Goal: Task Accomplishment & Management: Use online tool/utility

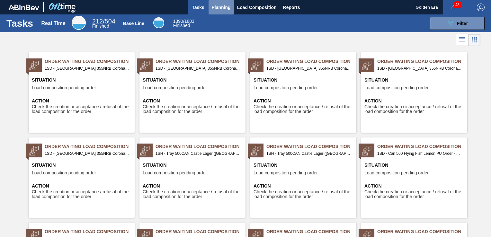
click at [215, 6] on span "Planning" at bounding box center [221, 8] width 19 height 8
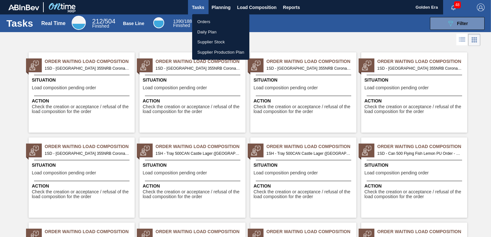
click at [213, 18] on li "Orders" at bounding box center [220, 22] width 57 height 10
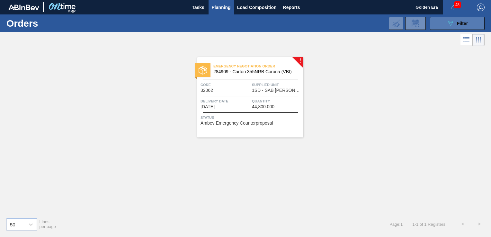
click at [465, 22] on span "Filter" at bounding box center [462, 23] width 11 height 5
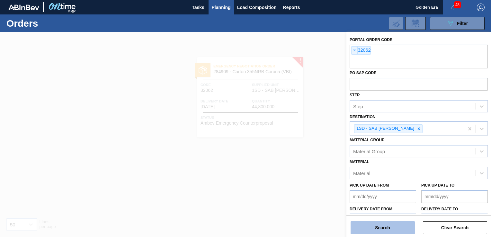
click at [380, 229] on button "Search" at bounding box center [382, 227] width 64 height 13
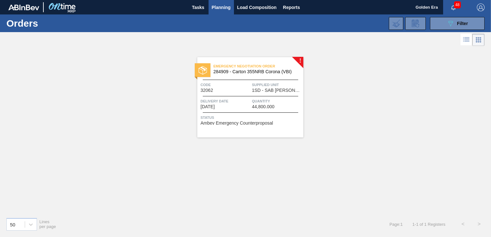
click at [273, 123] on div "Status Ambev Emergency Counterproposal" at bounding box center [250, 119] width 101 height 10
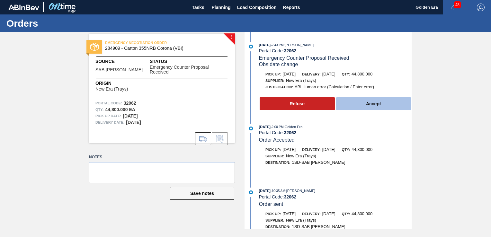
click at [377, 101] on button "Accept" at bounding box center [373, 103] width 75 height 13
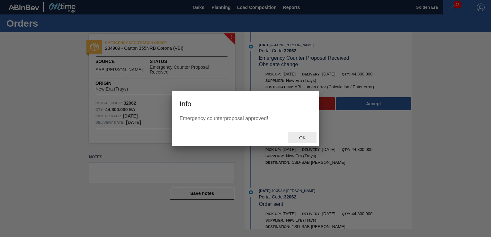
click at [303, 137] on span "Ok" at bounding box center [302, 137] width 17 height 5
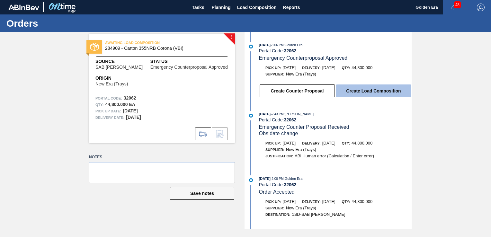
click at [367, 94] on button "Create Load Composition" at bounding box center [373, 90] width 75 height 13
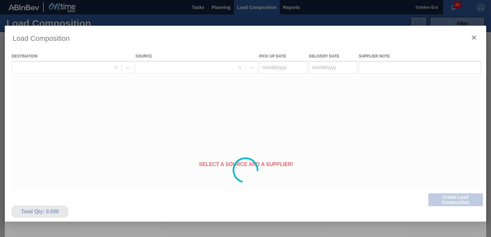
type Date "[DATE]"
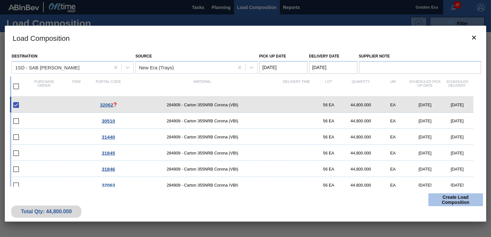
click at [446, 197] on button "Create Load Composition" at bounding box center [455, 199] width 55 height 13
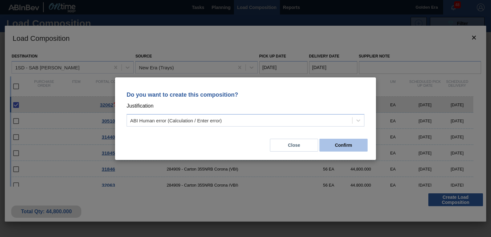
click at [351, 143] on button "Confirm" at bounding box center [343, 145] width 48 height 13
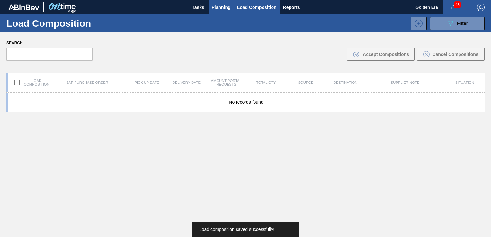
click at [225, 8] on span "Planning" at bounding box center [221, 8] width 19 height 8
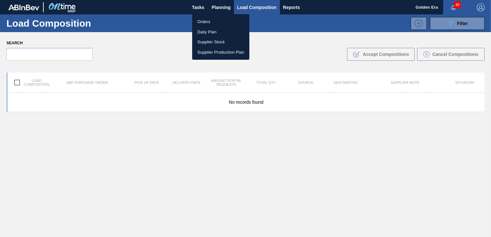
click at [214, 20] on li "Orders" at bounding box center [220, 22] width 57 height 10
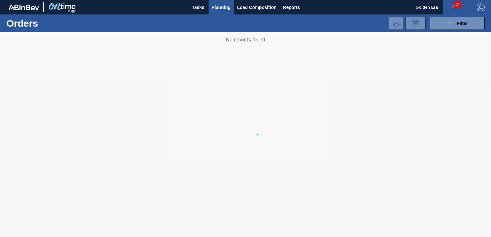
click at [464, 21] on span "Filter" at bounding box center [462, 23] width 11 height 5
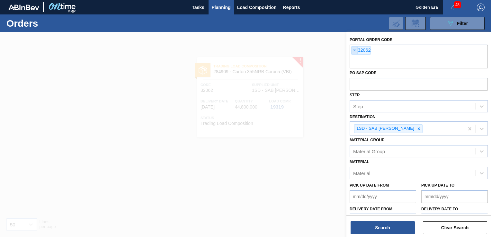
click at [355, 49] on span "×" at bounding box center [354, 51] width 6 height 8
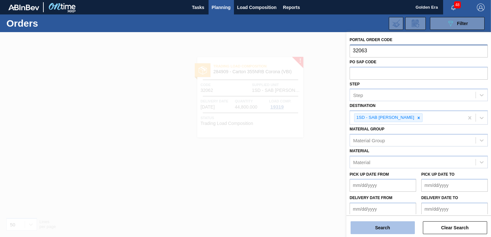
type input "32063"
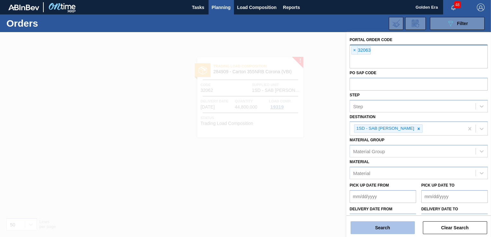
click at [375, 232] on button "Search" at bounding box center [382, 227] width 64 height 13
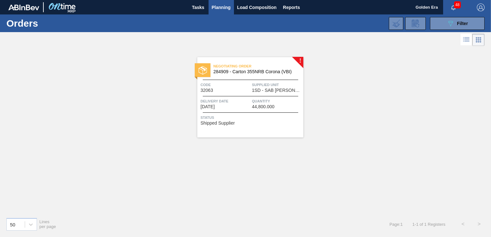
click at [275, 118] on span "Status" at bounding box center [250, 117] width 101 height 6
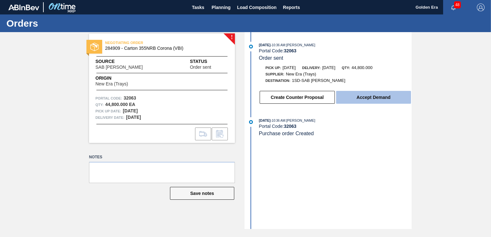
click at [385, 99] on button "Accept Demand" at bounding box center [373, 97] width 75 height 13
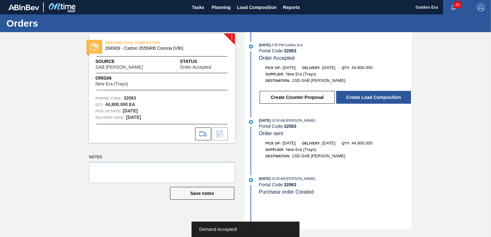
click at [385, 99] on button "Create Load Composition" at bounding box center [373, 97] width 75 height 13
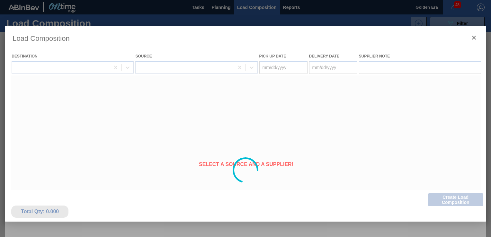
type Date "[DATE]"
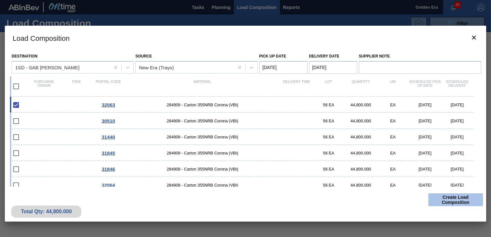
click at [452, 201] on button "Create Load Composition" at bounding box center [455, 199] width 55 height 13
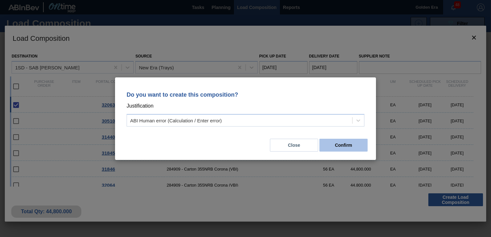
click at [347, 143] on button "Confirm" at bounding box center [343, 145] width 48 height 13
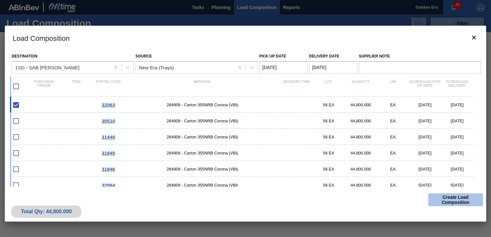
click at [442, 198] on button "Create Load Composition" at bounding box center [455, 199] width 55 height 13
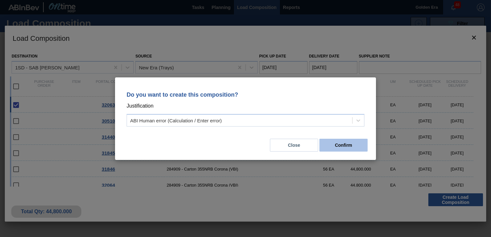
click at [346, 146] on button "Confirm" at bounding box center [343, 145] width 48 height 13
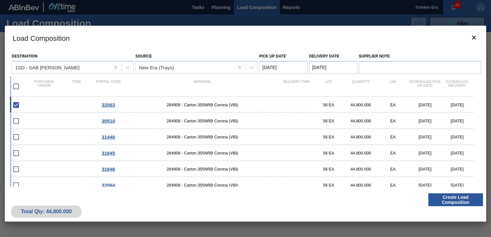
click at [223, 7] on div at bounding box center [245, 118] width 491 height 237
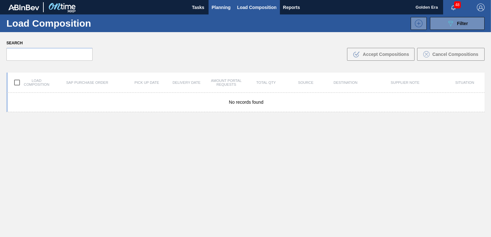
click at [221, 9] on span "Planning" at bounding box center [221, 8] width 19 height 8
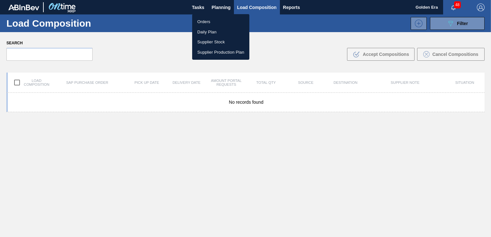
drag, startPoint x: 212, startPoint y: 21, endPoint x: 284, endPoint y: 21, distance: 71.3
click at [212, 21] on li "Orders" at bounding box center [220, 22] width 57 height 10
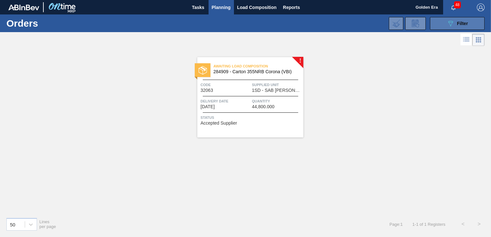
click at [446, 19] on button "089F7B8B-B2A5-4AFE-B5C0-19BA573D28AC Filter" at bounding box center [457, 23] width 55 height 13
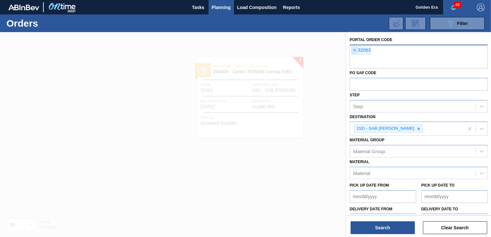
click at [354, 51] on span "×" at bounding box center [354, 51] width 6 height 8
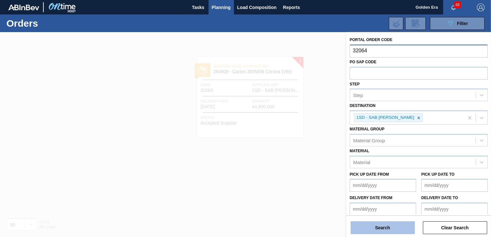
type input "32064"
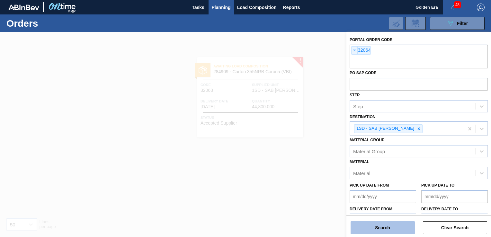
click at [379, 228] on button "Search" at bounding box center [382, 227] width 64 height 13
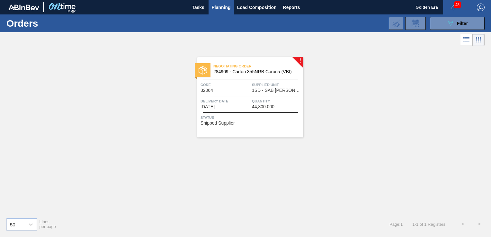
click at [276, 127] on div "Negotiating Order 284909 - Carton 355NRB Corona (VBI) Code 32064 Supplied Unit …" at bounding box center [250, 97] width 106 height 80
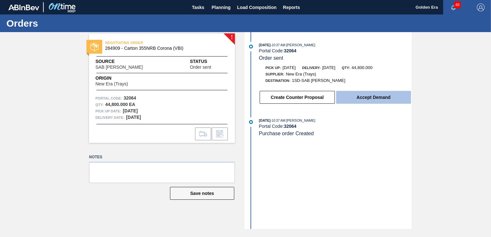
click at [363, 96] on button "Accept Demand" at bounding box center [373, 97] width 75 height 13
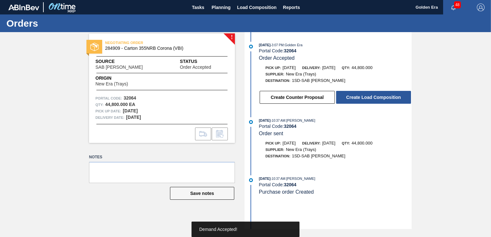
click at [364, 97] on button "Create Load Composition" at bounding box center [373, 97] width 75 height 13
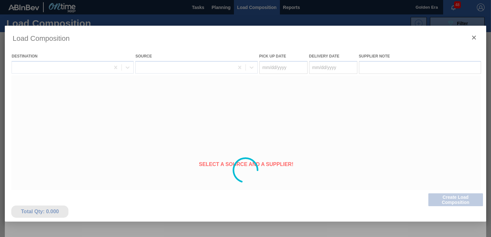
type Date "[DATE]"
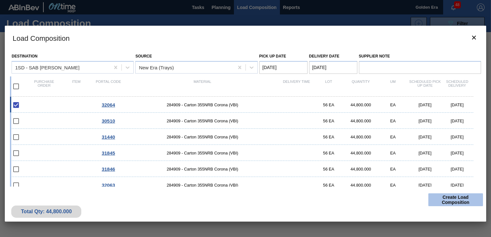
click at [445, 197] on button "Create Load Composition" at bounding box center [455, 199] width 55 height 13
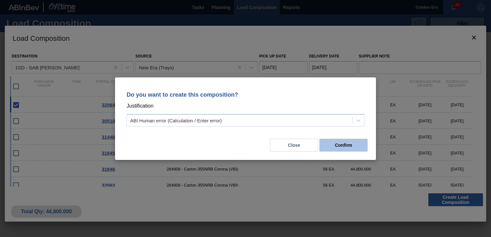
click at [345, 147] on button "Confirm" at bounding box center [343, 145] width 48 height 13
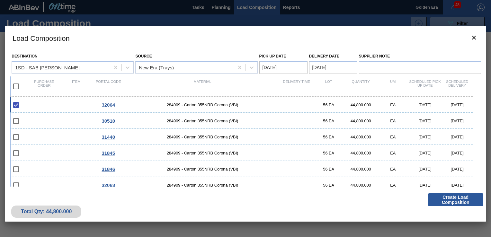
click at [221, 6] on div at bounding box center [245, 118] width 491 height 237
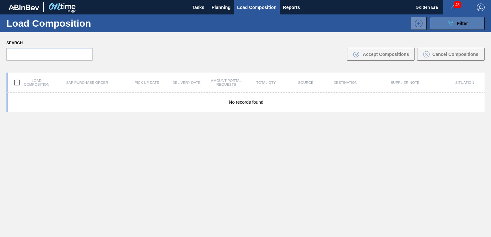
click at [463, 22] on span "Filter" at bounding box center [462, 23] width 11 height 5
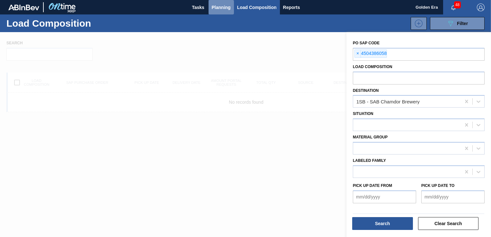
click at [214, 4] on span "Planning" at bounding box center [221, 8] width 19 height 8
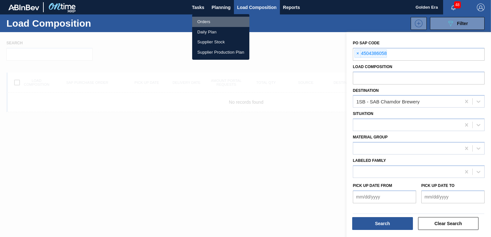
click at [205, 24] on li "Orders" at bounding box center [220, 22] width 57 height 10
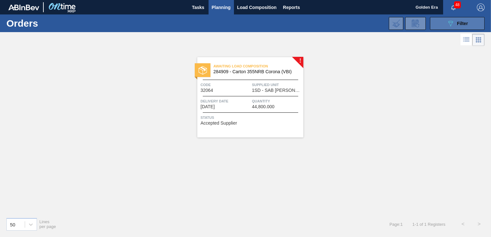
click at [454, 21] on div "089F7B8B-B2A5-4AFE-B5C0-19BA573D28AC Filter" at bounding box center [456, 24] width 21 height 8
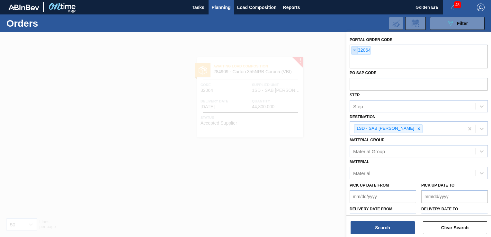
click at [355, 50] on span "×" at bounding box center [354, 51] width 6 height 8
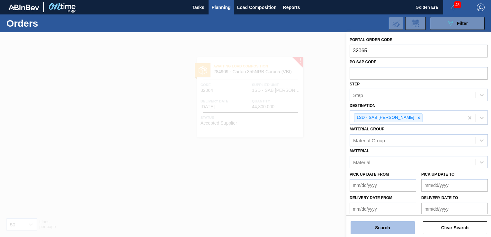
type input "32065"
click at [394, 228] on button "Search" at bounding box center [382, 227] width 64 height 13
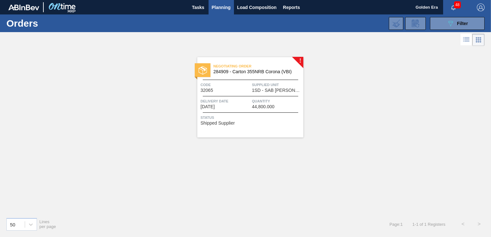
click at [283, 123] on div "Status Shipped Supplier" at bounding box center [250, 119] width 101 height 10
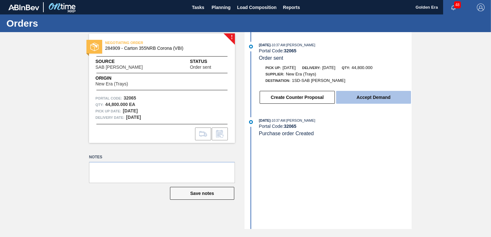
click at [390, 100] on button "Accept Demand" at bounding box center [373, 97] width 75 height 13
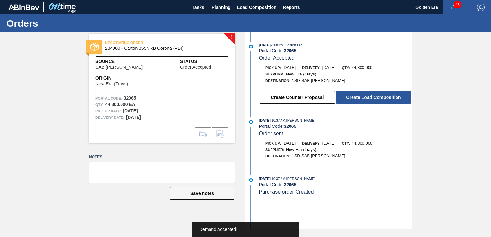
click at [390, 100] on button "Create Load Composition" at bounding box center [373, 97] width 75 height 13
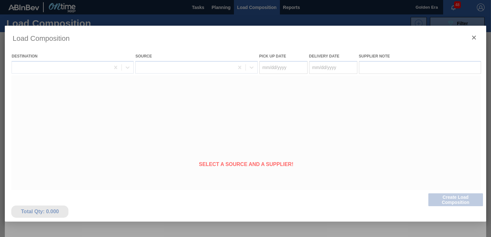
type Date "[DATE]"
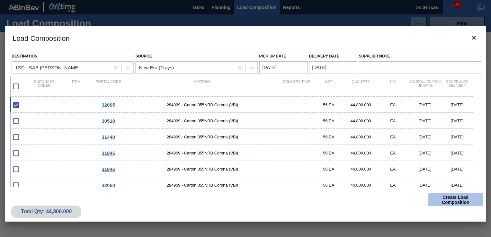
click at [451, 204] on button "Create Load Composition" at bounding box center [455, 199] width 55 height 13
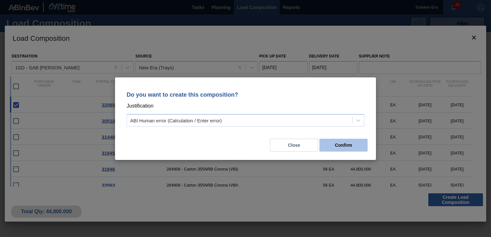
click at [351, 143] on button "Confirm" at bounding box center [343, 145] width 48 height 13
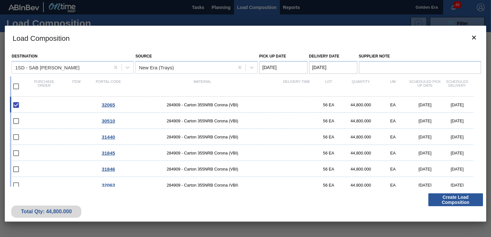
click at [221, 7] on div at bounding box center [245, 118] width 491 height 237
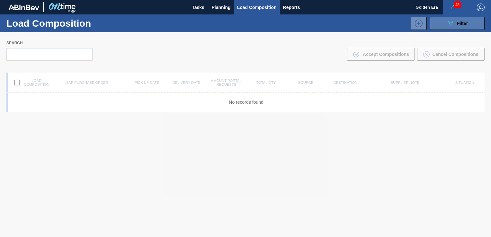
click at [459, 23] on span "Filter" at bounding box center [462, 23] width 11 height 5
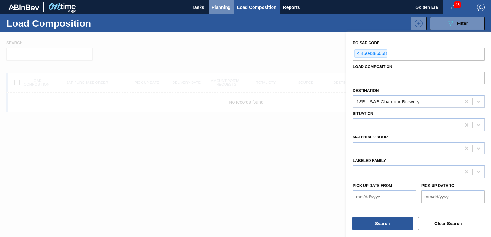
click at [222, 7] on span "Planning" at bounding box center [221, 8] width 19 height 8
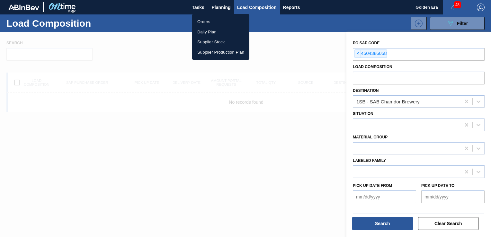
click at [201, 24] on li "Orders" at bounding box center [220, 22] width 57 height 10
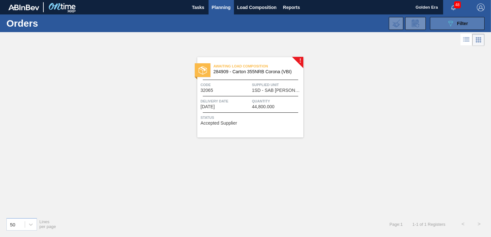
click at [450, 17] on button "089F7B8B-B2A5-4AFE-B5C0-19BA573D28AC Filter" at bounding box center [457, 23] width 55 height 13
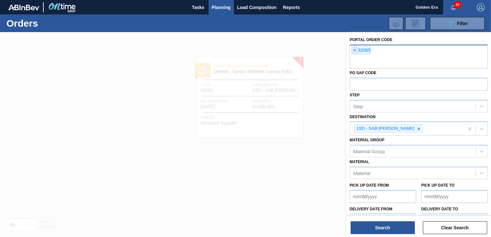
click at [356, 49] on span "×" at bounding box center [354, 51] width 6 height 8
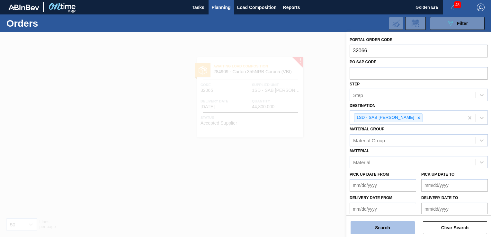
type input "32066"
click at [388, 229] on button "Search" at bounding box center [382, 227] width 64 height 13
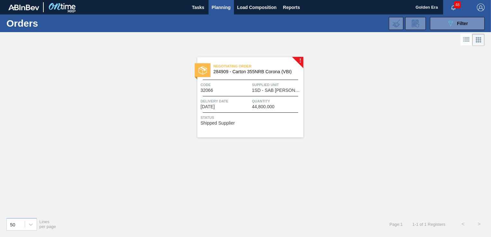
click at [271, 122] on div "Status Shipped Supplier" at bounding box center [250, 119] width 101 height 10
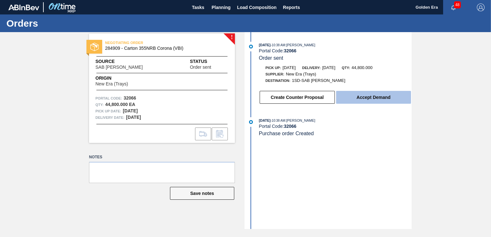
click at [387, 99] on button "Accept Demand" at bounding box center [373, 97] width 75 height 13
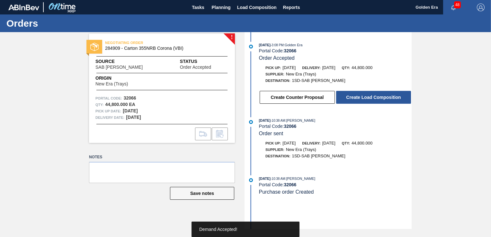
click at [387, 99] on button "Create Load Composition" at bounding box center [373, 97] width 75 height 13
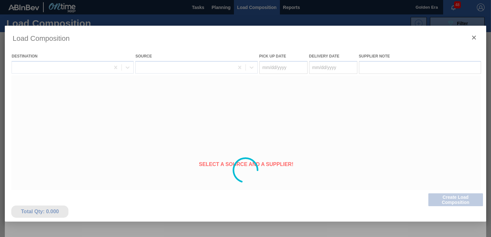
type Date "[DATE]"
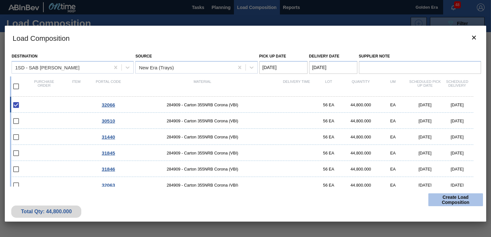
click at [464, 197] on button "Create Load Composition" at bounding box center [455, 199] width 55 height 13
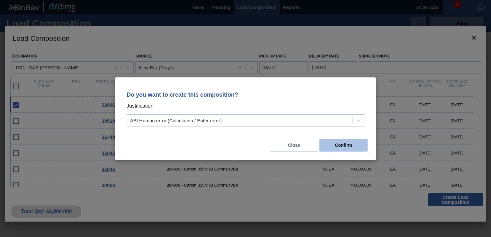
click at [351, 145] on button "Confirm" at bounding box center [343, 145] width 48 height 13
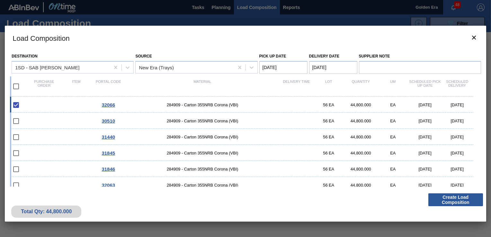
click at [216, 6] on div at bounding box center [245, 118] width 491 height 237
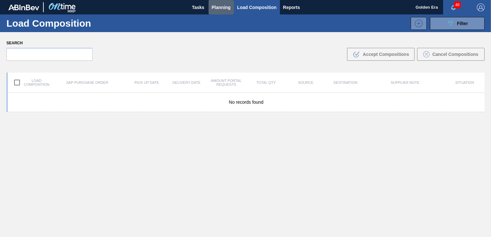
click at [216, 6] on span "Planning" at bounding box center [221, 8] width 19 height 8
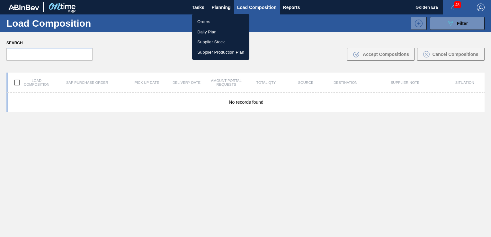
drag, startPoint x: 200, startPoint y: 21, endPoint x: 472, endPoint y: 22, distance: 271.3
click at [200, 21] on li "Orders" at bounding box center [220, 22] width 57 height 10
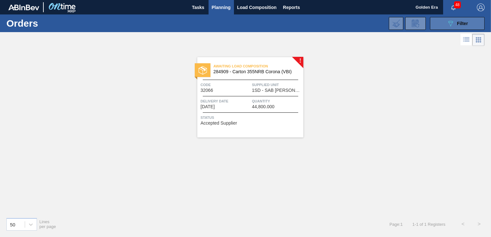
click at [469, 21] on button "089F7B8B-B2A5-4AFE-B5C0-19BA573D28AC Filter" at bounding box center [457, 23] width 55 height 13
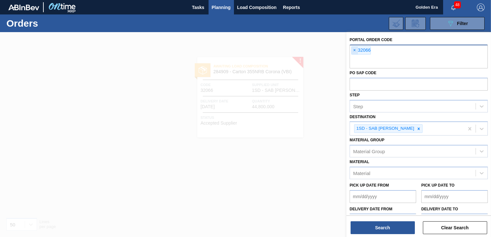
click at [356, 49] on span "×" at bounding box center [354, 51] width 6 height 8
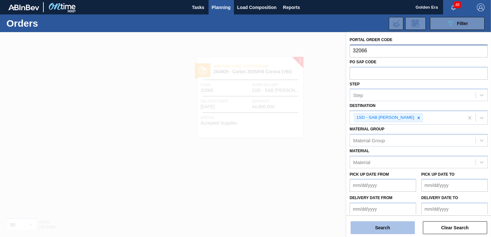
type input "32066"
click at [379, 227] on button "Search" at bounding box center [382, 227] width 64 height 13
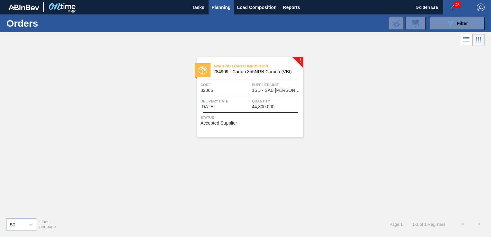
click at [270, 119] on span "Status" at bounding box center [250, 117] width 101 height 6
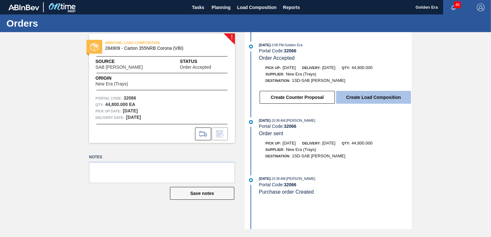
click at [388, 98] on button "Create Load Composition" at bounding box center [373, 97] width 75 height 13
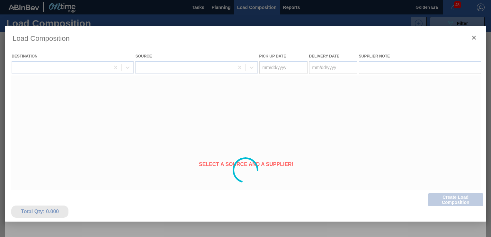
type Date "[DATE]"
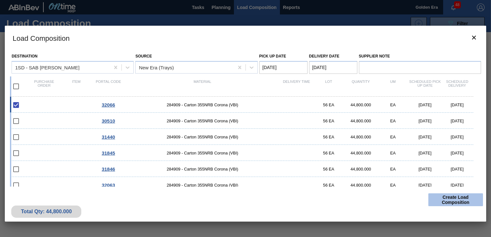
click at [470, 197] on button "Create Load Composition" at bounding box center [455, 199] width 55 height 13
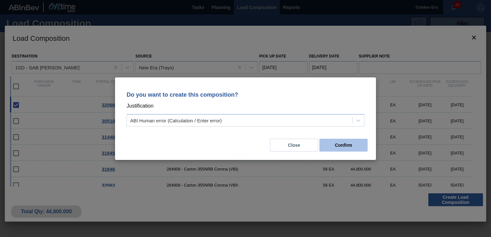
click at [346, 147] on button "Confirm" at bounding box center [343, 145] width 48 height 13
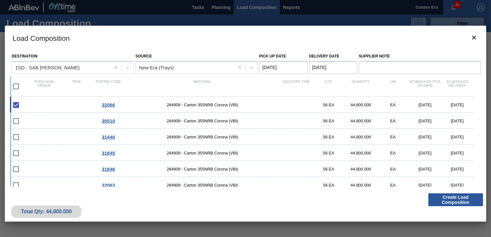
click at [216, 8] on div at bounding box center [245, 118] width 491 height 237
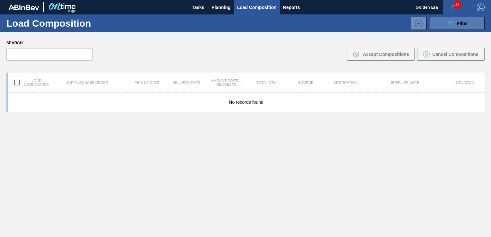
click at [453, 22] on icon "089F7B8B-B2A5-4AFE-B5C0-19BA573D28AC" at bounding box center [450, 24] width 8 height 8
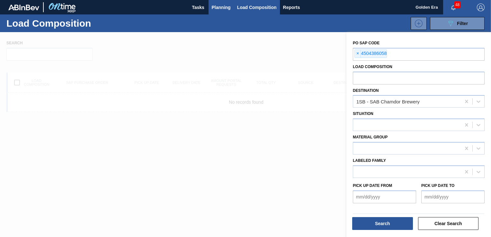
click at [221, 6] on span "Planning" at bounding box center [221, 8] width 19 height 8
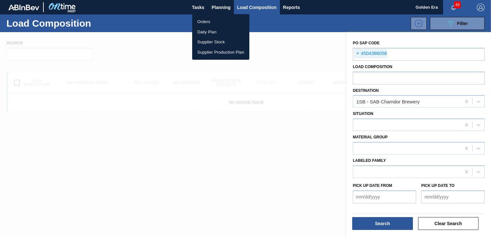
click at [203, 20] on li "Orders" at bounding box center [220, 22] width 57 height 10
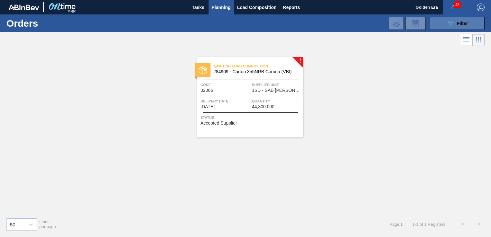
click at [450, 25] on icon "089F7B8B-B2A5-4AFE-B5C0-19BA573D28AC" at bounding box center [450, 24] width 8 height 8
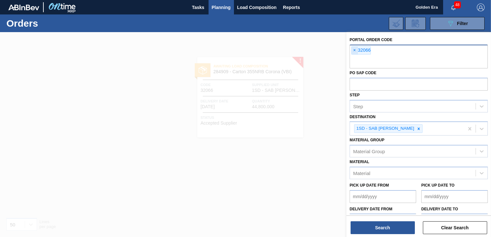
click at [353, 50] on span "×" at bounding box center [354, 51] width 6 height 8
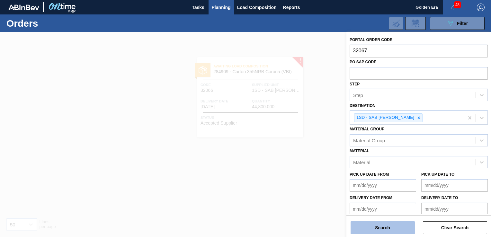
type input "32067"
click at [374, 227] on button "Search" at bounding box center [382, 227] width 64 height 13
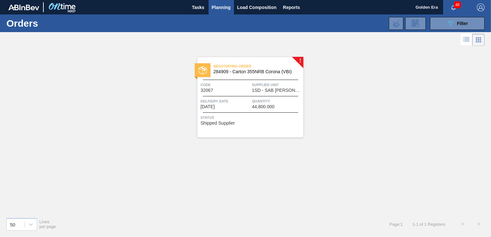
click at [273, 120] on span "Status" at bounding box center [250, 117] width 101 height 6
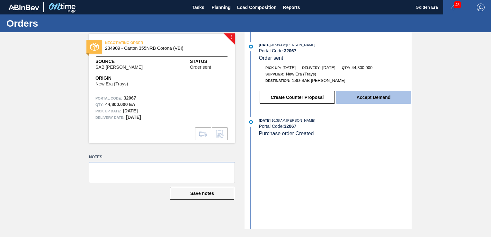
click at [388, 100] on button "Accept Demand" at bounding box center [373, 97] width 75 height 13
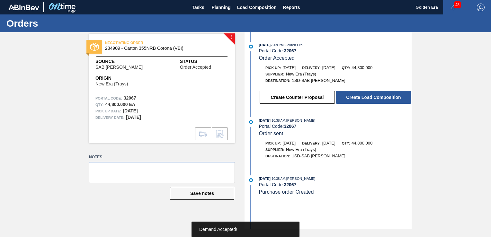
click at [388, 100] on button "Create Load Composition" at bounding box center [373, 97] width 75 height 13
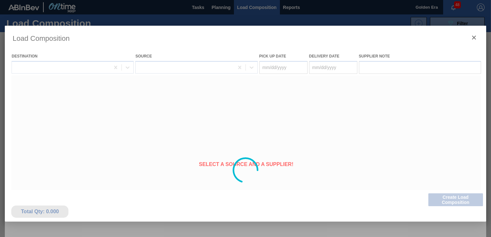
type Date "[DATE]"
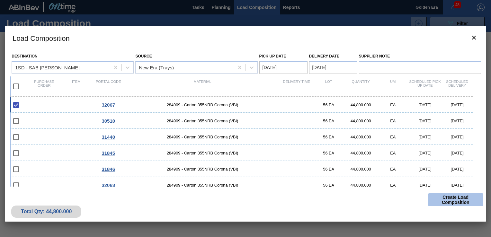
click at [458, 200] on button "Create Load Composition" at bounding box center [455, 199] width 55 height 13
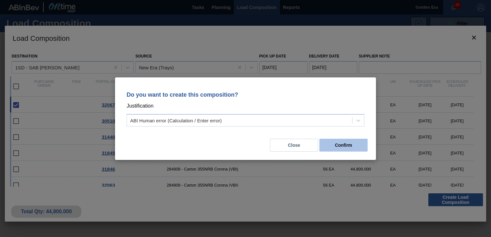
click at [348, 143] on button "Confirm" at bounding box center [343, 145] width 48 height 13
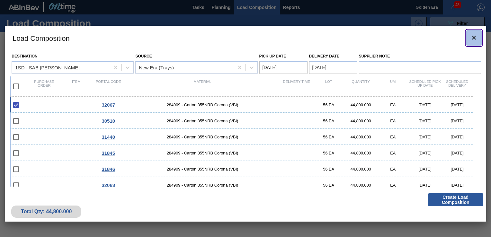
click at [476, 35] on icon "botão de ícone" at bounding box center [474, 38] width 8 height 8
